Goal: Transaction & Acquisition: Purchase product/service

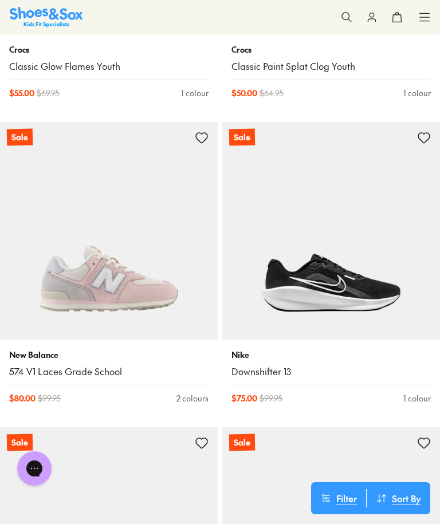
scroll to position [4221, 0]
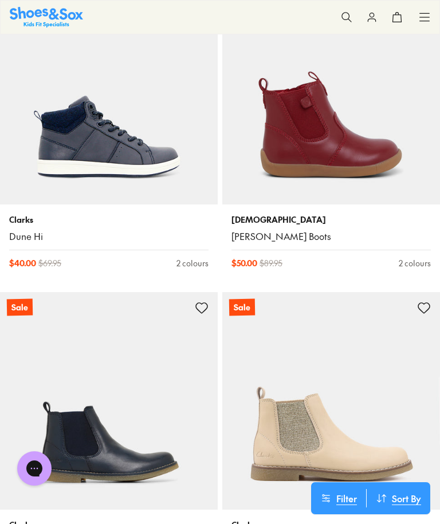
scroll to position [6798, 0]
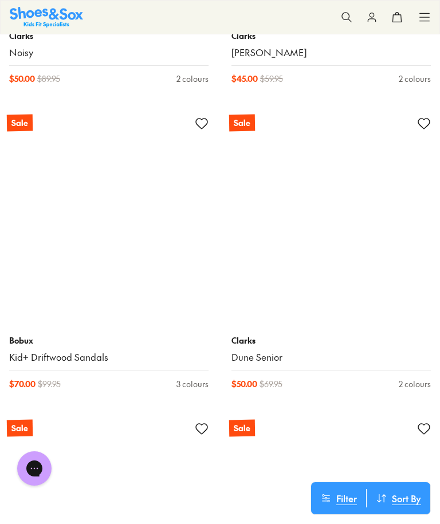
scroll to position [14311, 0]
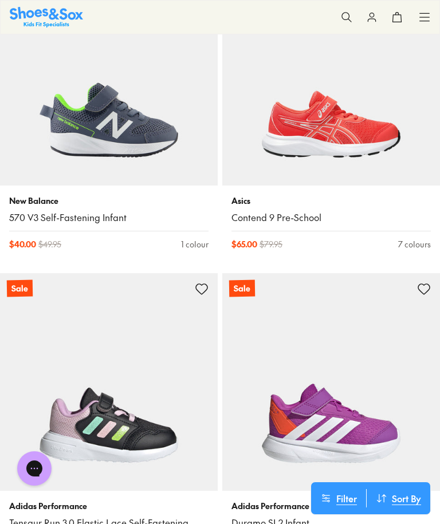
scroll to position [19337, 0]
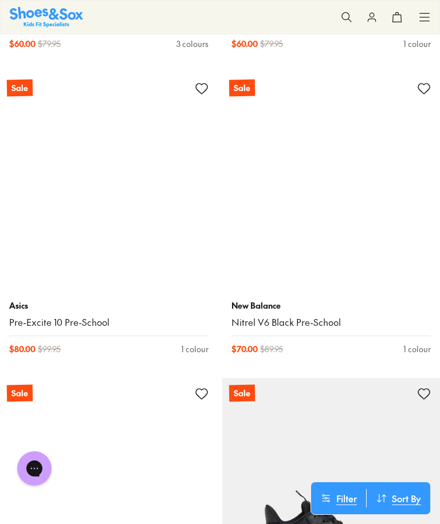
scroll to position [23214, 0]
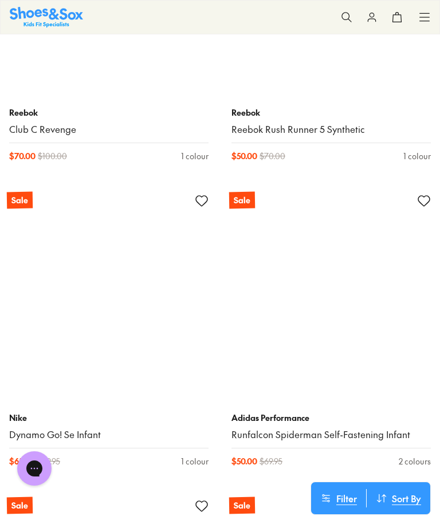
scroll to position [33790, 0]
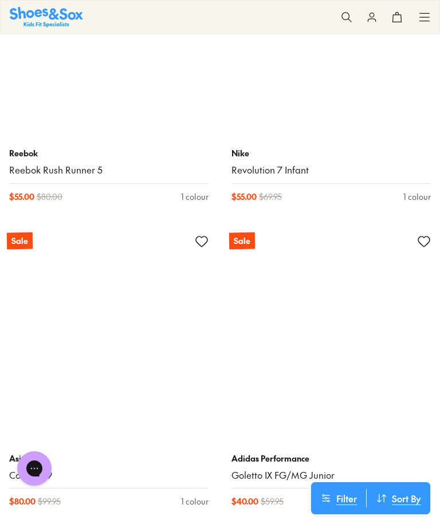
scroll to position [37111, 0]
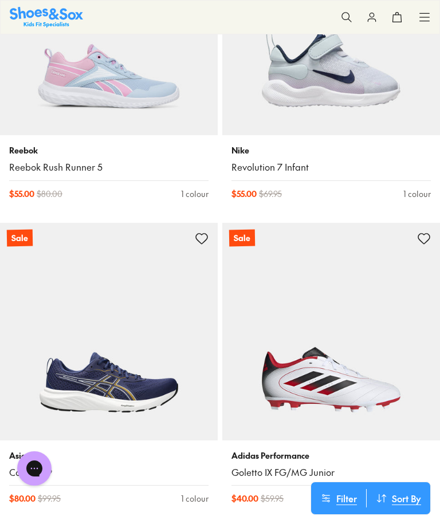
click at [117, 328] on img at bounding box center [109, 332] width 218 height 218
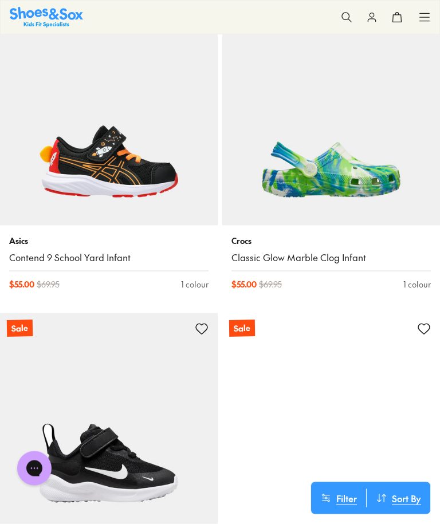
scroll to position [39159, 0]
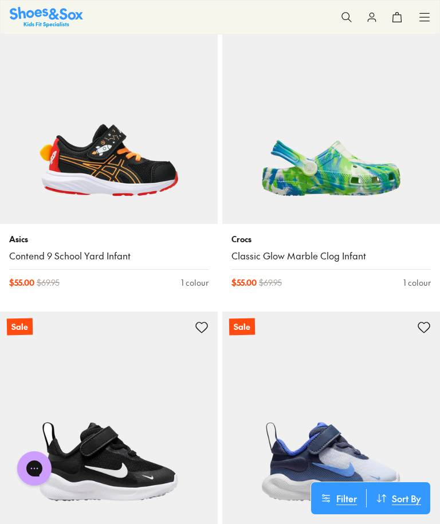
click at [108, 96] on img at bounding box center [109, 115] width 218 height 218
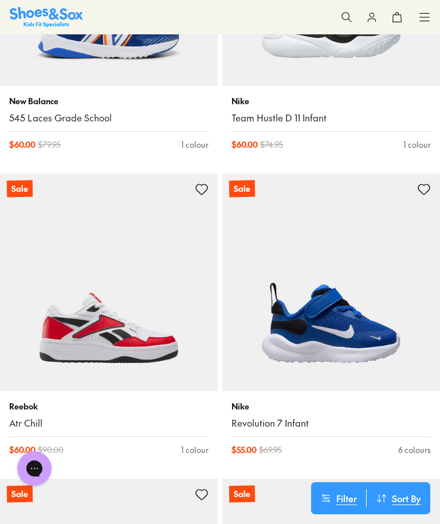
scroll to position [42966, 0]
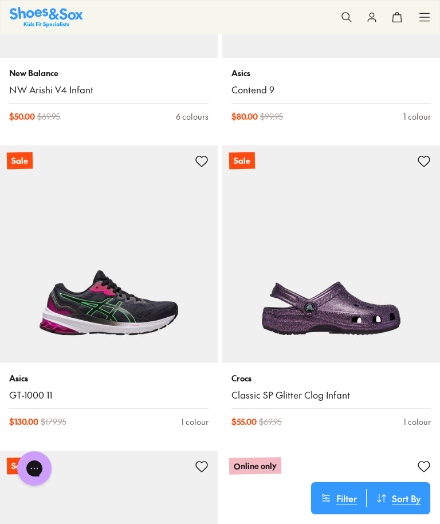
scroll to position [43906, 0]
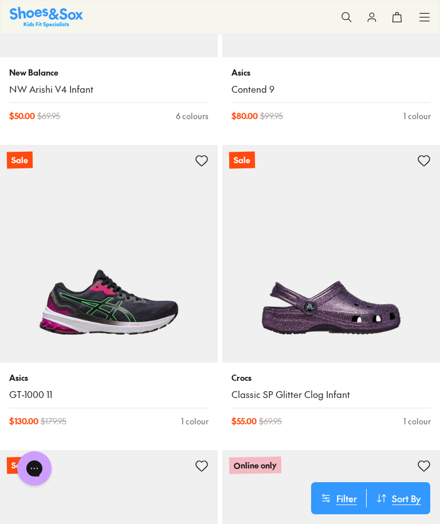
click at [100, 227] on img at bounding box center [109, 254] width 218 height 218
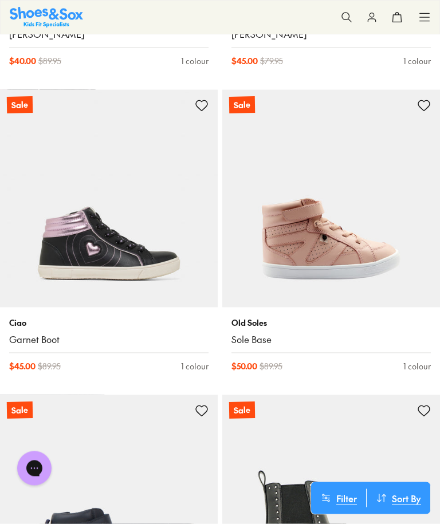
scroll to position [47321, 0]
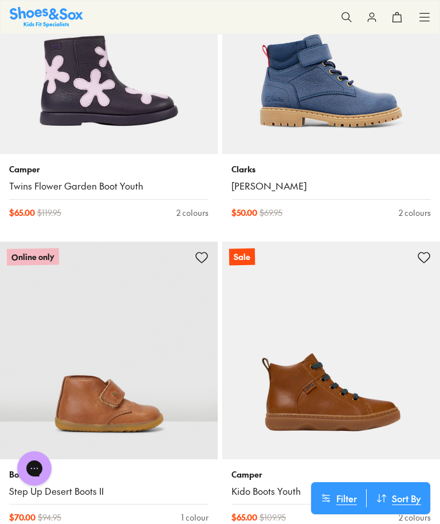
scroll to position [52666, 0]
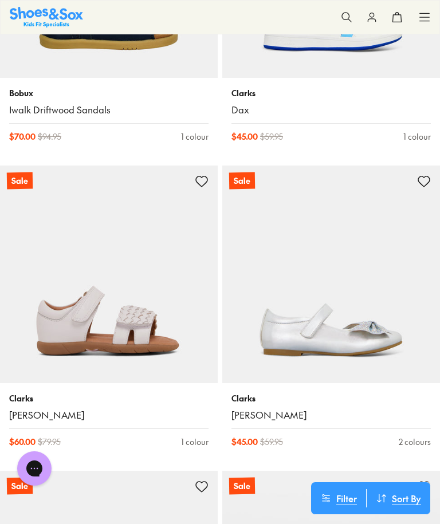
scroll to position [62210, 0]
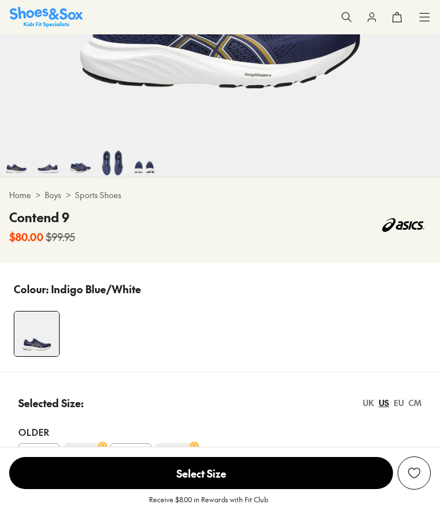
select select "*"
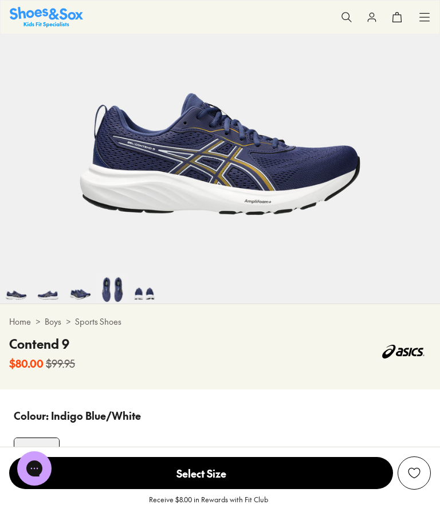
scroll to position [229, 0]
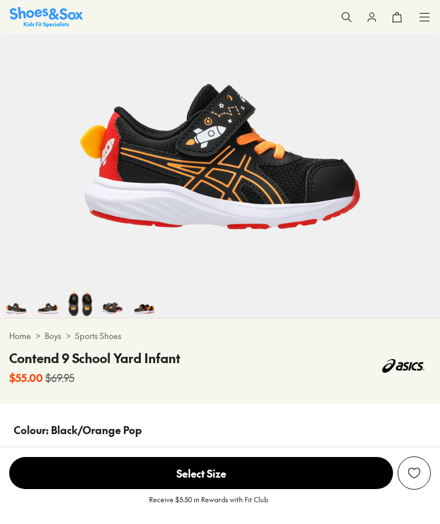
select select "*"
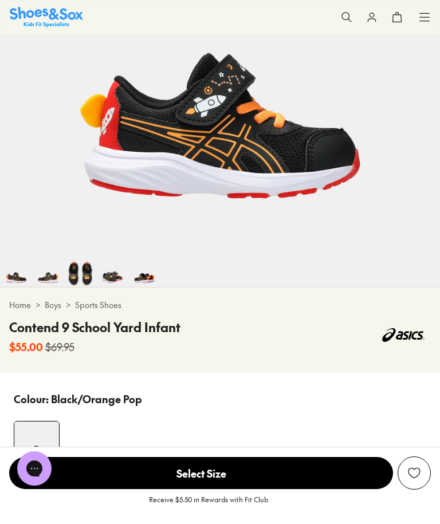
scroll to position [242, 0]
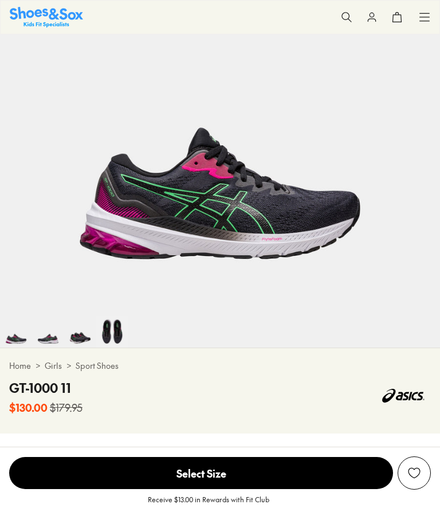
scroll to position [252, 0]
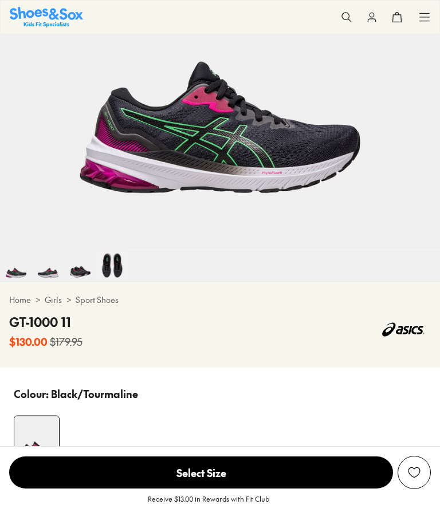
select select "*"
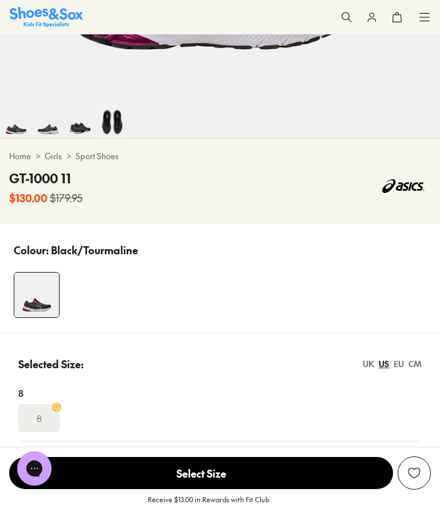
scroll to position [395, 0]
